Goal: Information Seeking & Learning: Stay updated

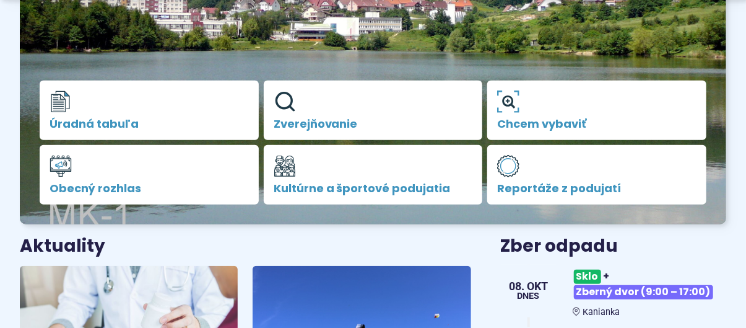
scroll to position [310, 0]
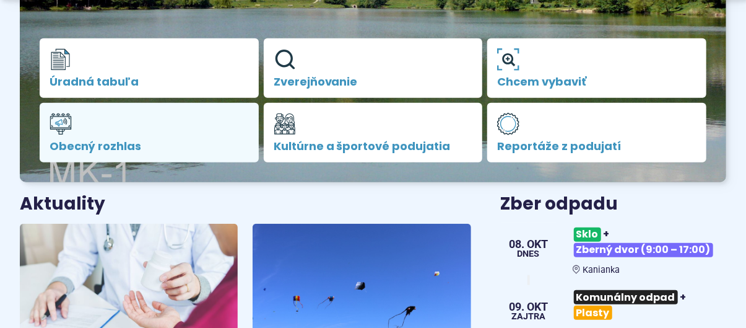
click at [108, 140] on span "Obecný rozhlas" at bounding box center [149, 146] width 199 height 12
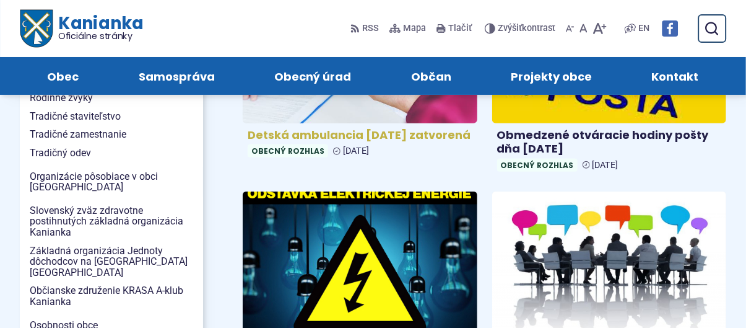
scroll to position [248, 0]
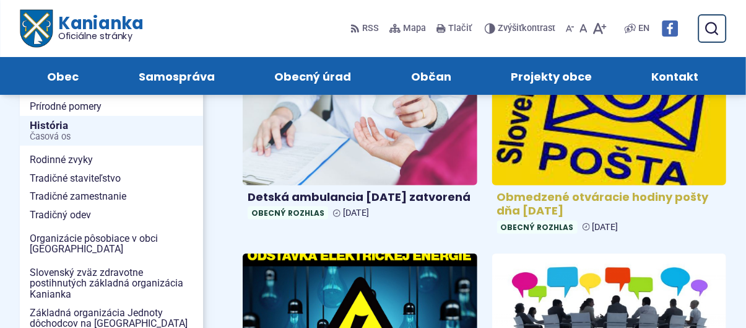
click at [597, 164] on img at bounding box center [609, 115] width 269 height 162
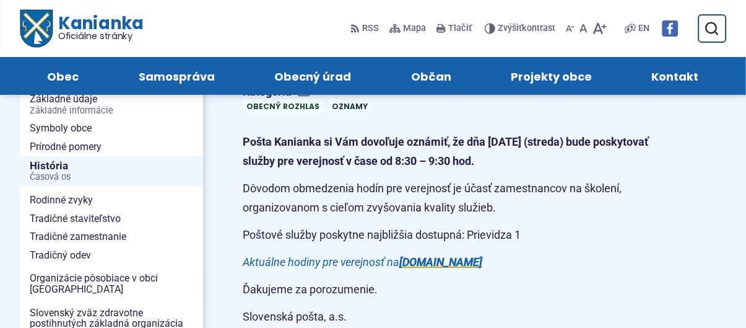
scroll to position [124, 0]
